Goal: Check status

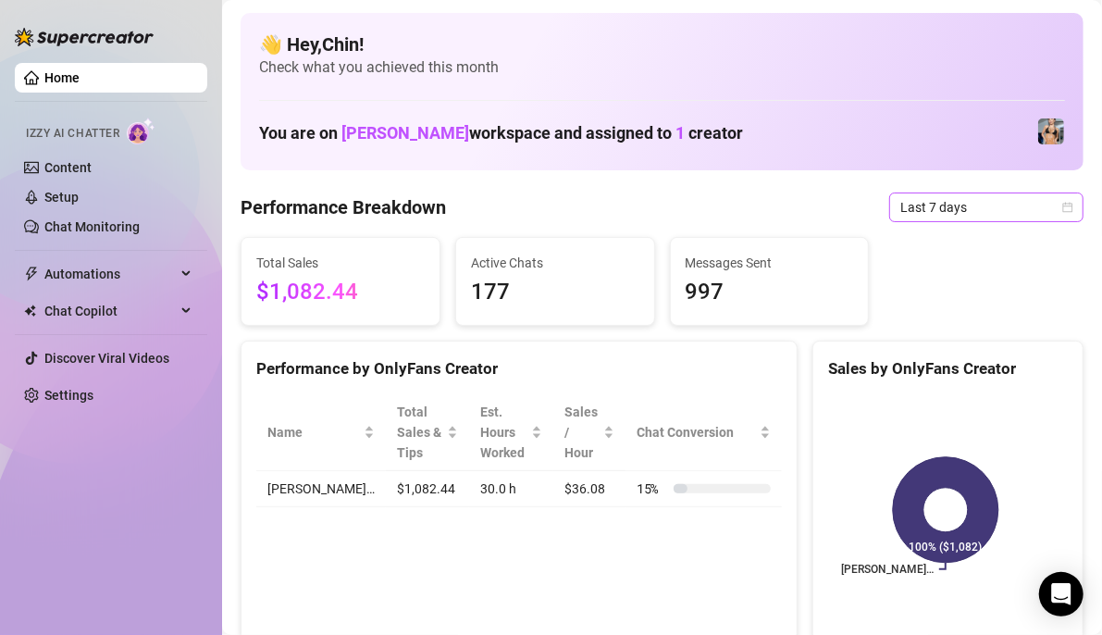
click at [1063, 207] on icon "calendar" at bounding box center [1068, 207] width 11 height 11
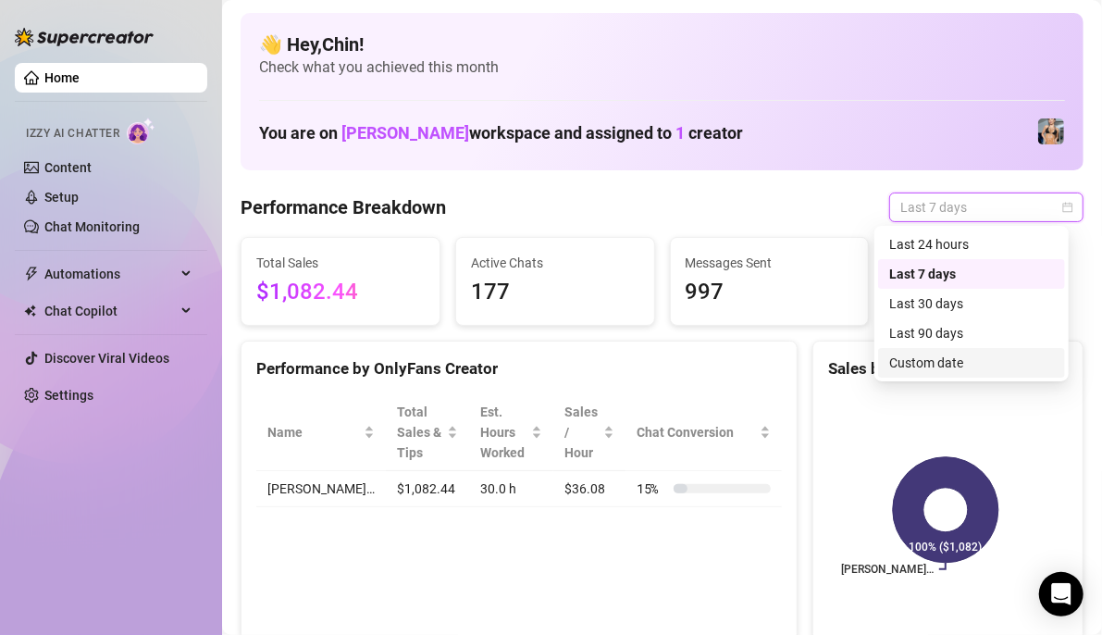
click at [964, 367] on div "Custom date" at bounding box center [971, 363] width 165 height 20
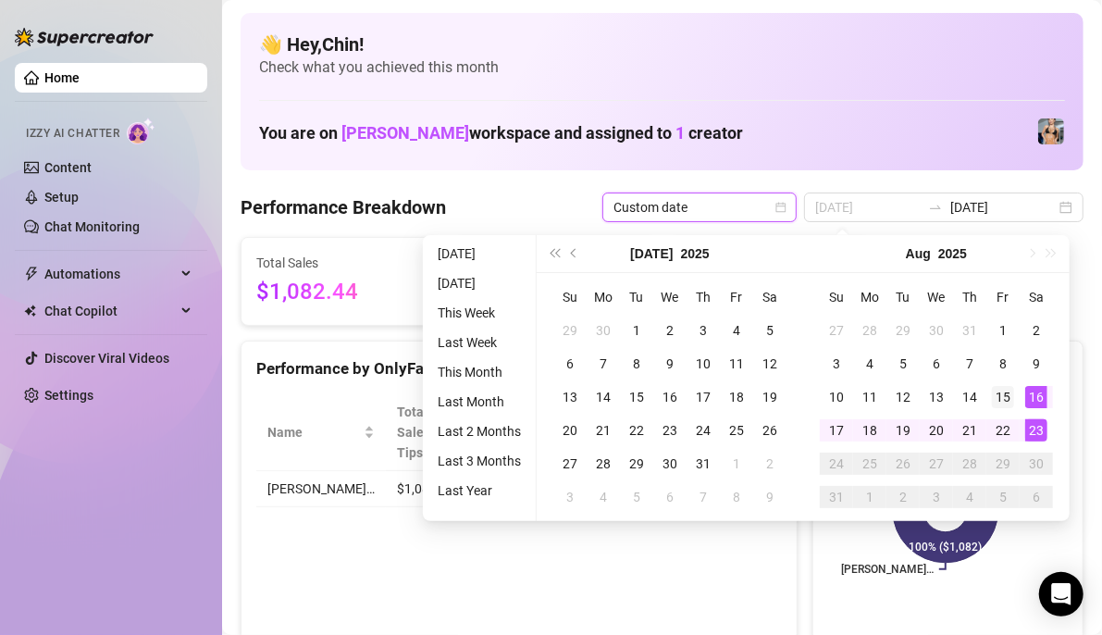
type input "[DATE]"
click at [1003, 399] on div "15" at bounding box center [1003, 397] width 22 height 22
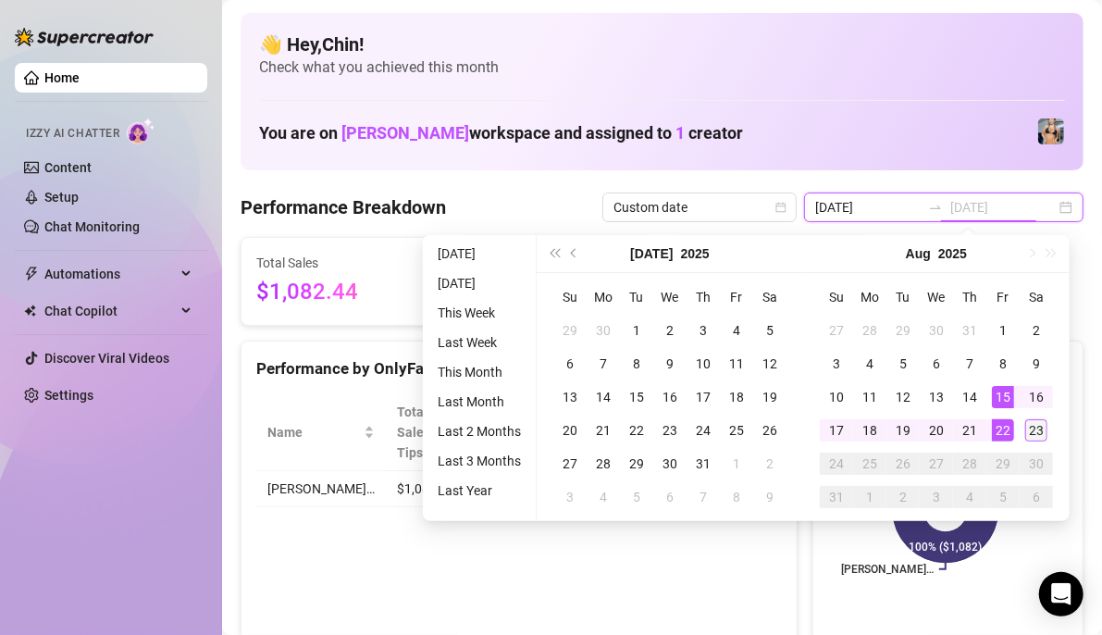
type input "[DATE]"
click at [1032, 424] on div "23" at bounding box center [1037, 430] width 22 height 22
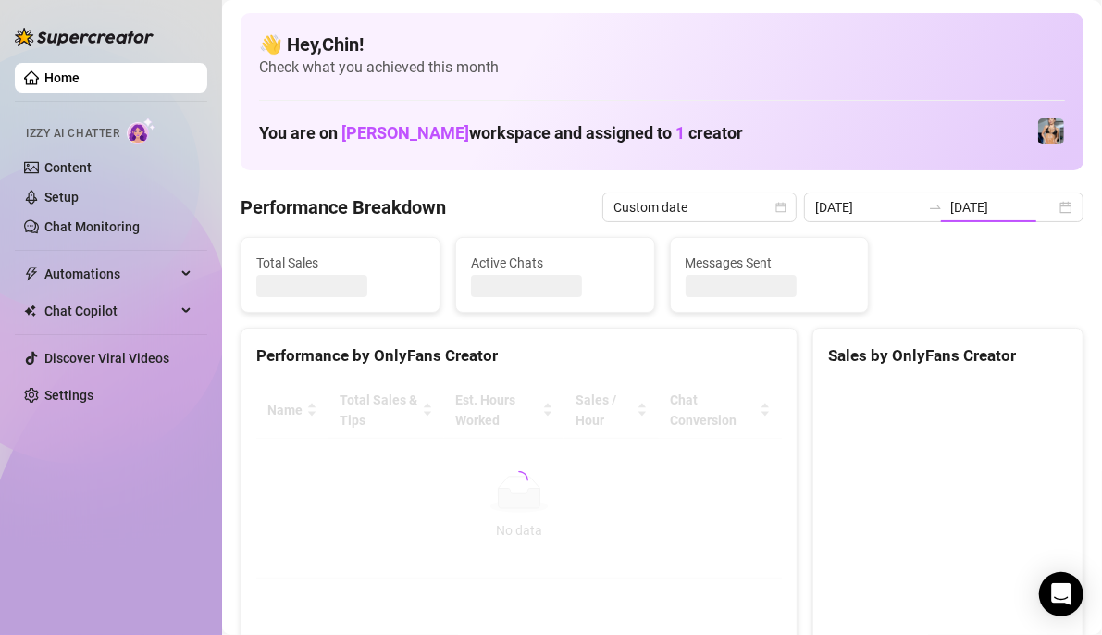
type input "[DATE]"
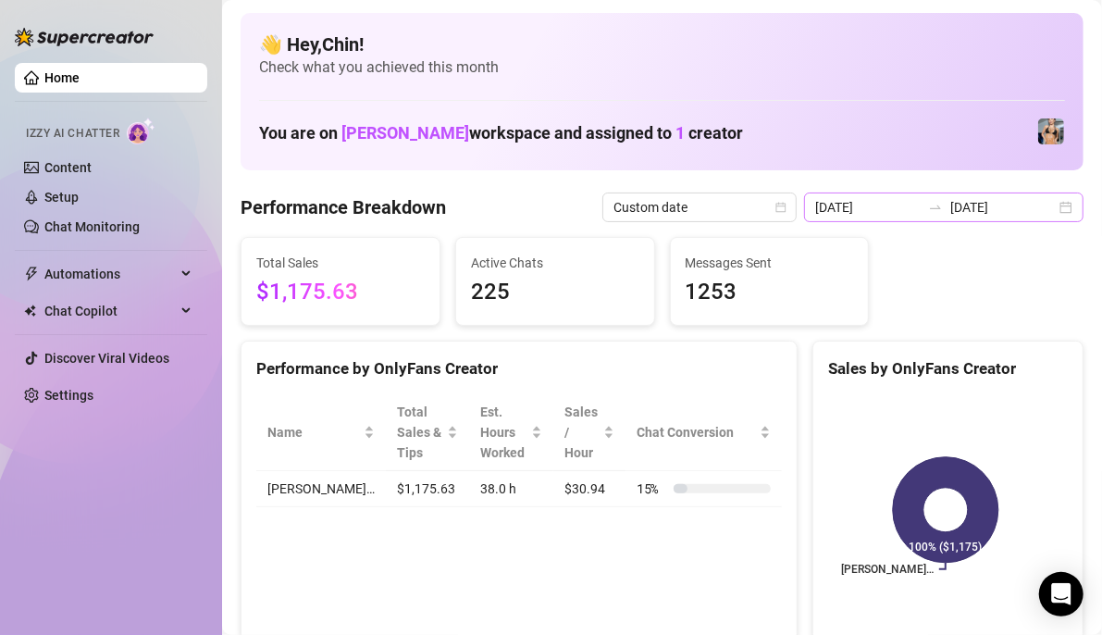
click at [1051, 217] on div "[DATE] [DATE]" at bounding box center [944, 208] width 280 height 30
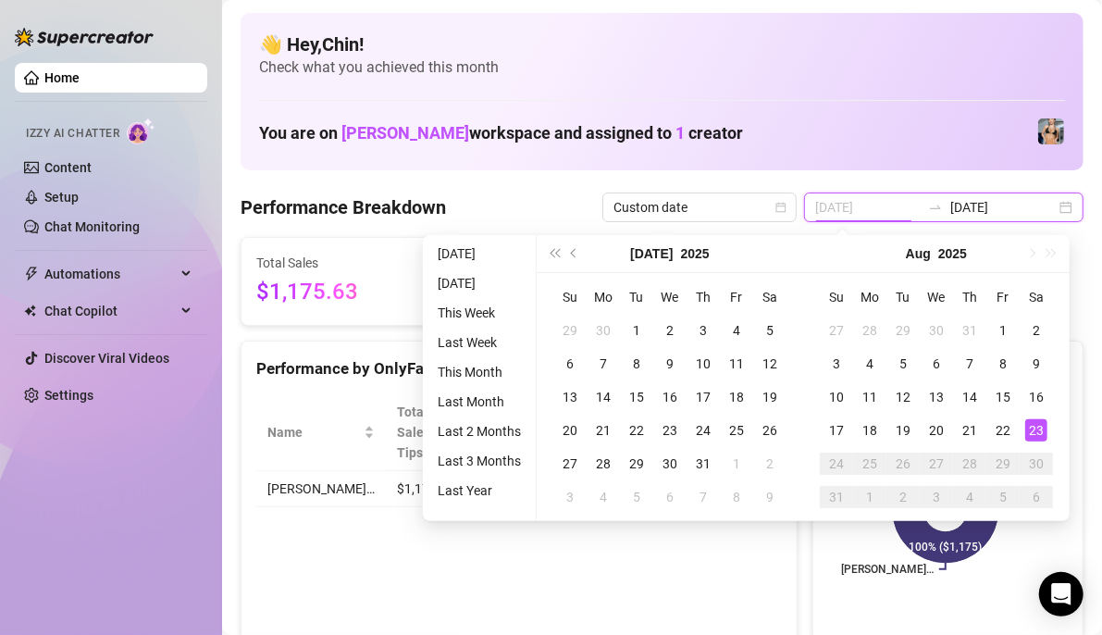
type input "[DATE]"
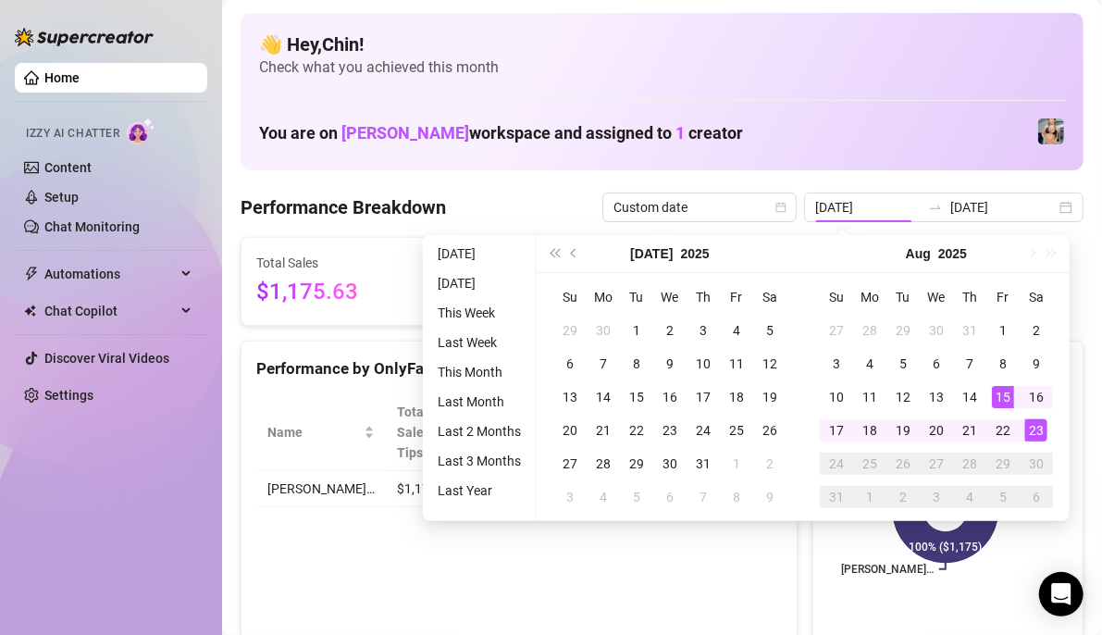
click at [497, 164] on div "👋 Hey, [PERSON_NAME] ! Check what you achieved this month You are on [PERSON_NA…" at bounding box center [662, 91] width 843 height 157
